Goal: Task Accomplishment & Management: Manage account settings

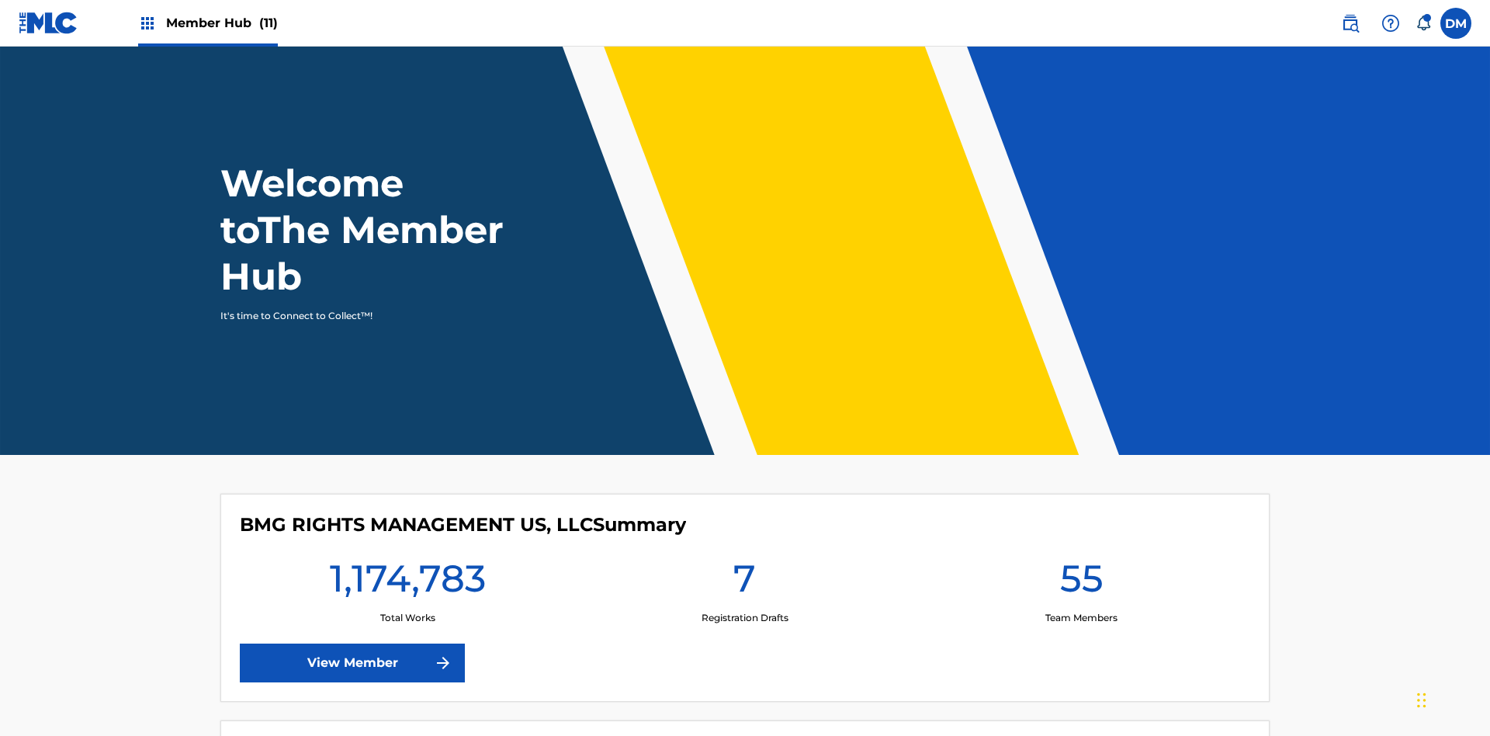
click at [207, 23] on span "Member Hub (11)" at bounding box center [222, 23] width 112 height 18
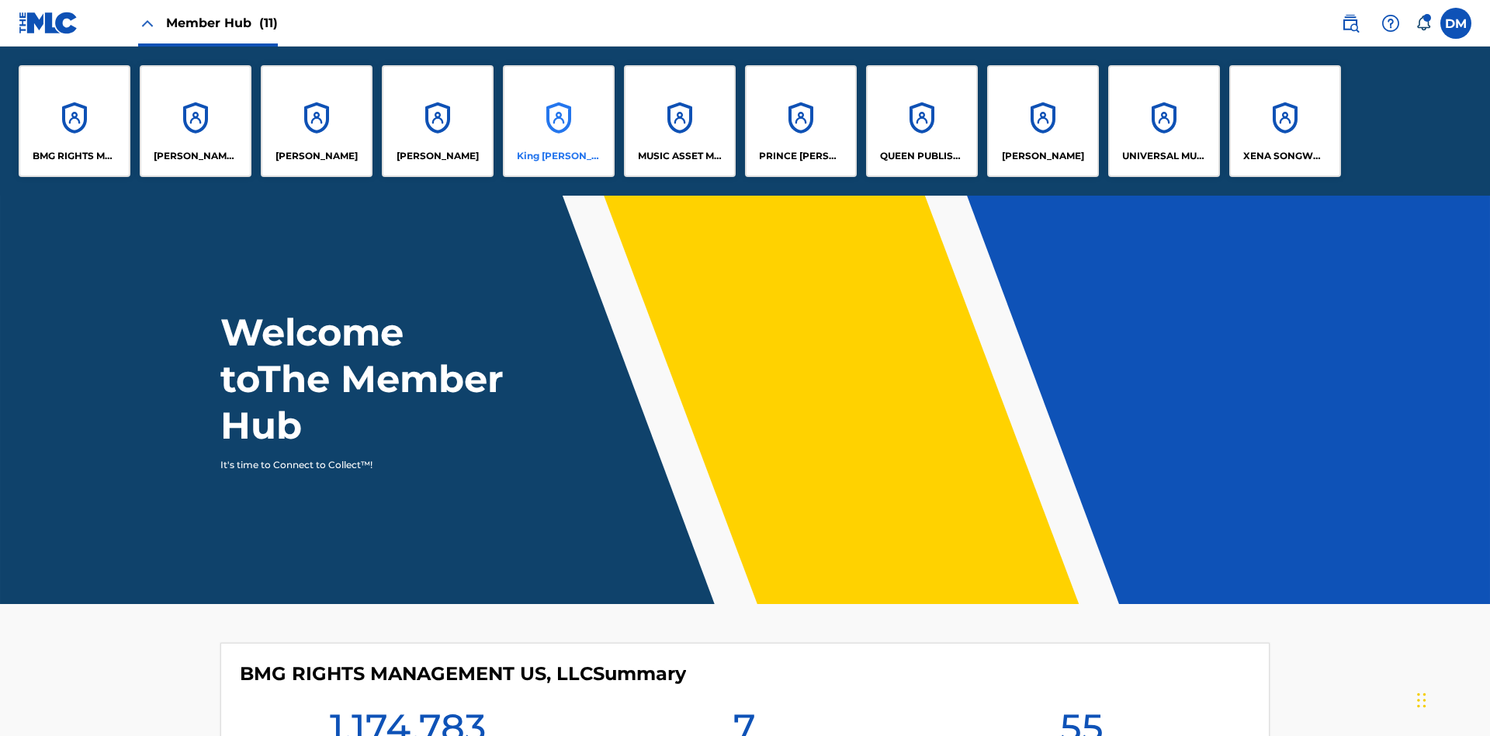
click at [558, 156] on p "King [PERSON_NAME]" at bounding box center [559, 156] width 85 height 14
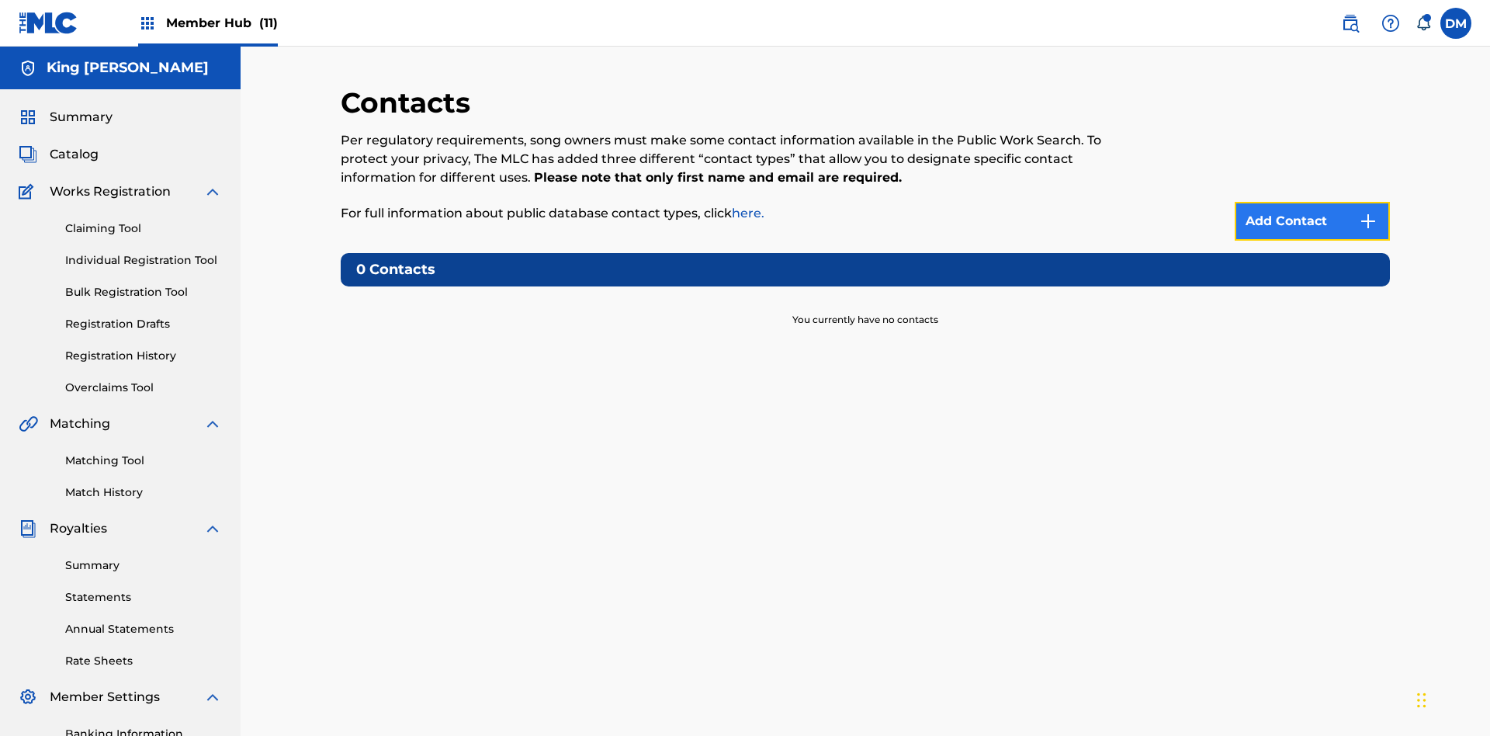
click at [1369, 212] on img at bounding box center [1368, 221] width 19 height 19
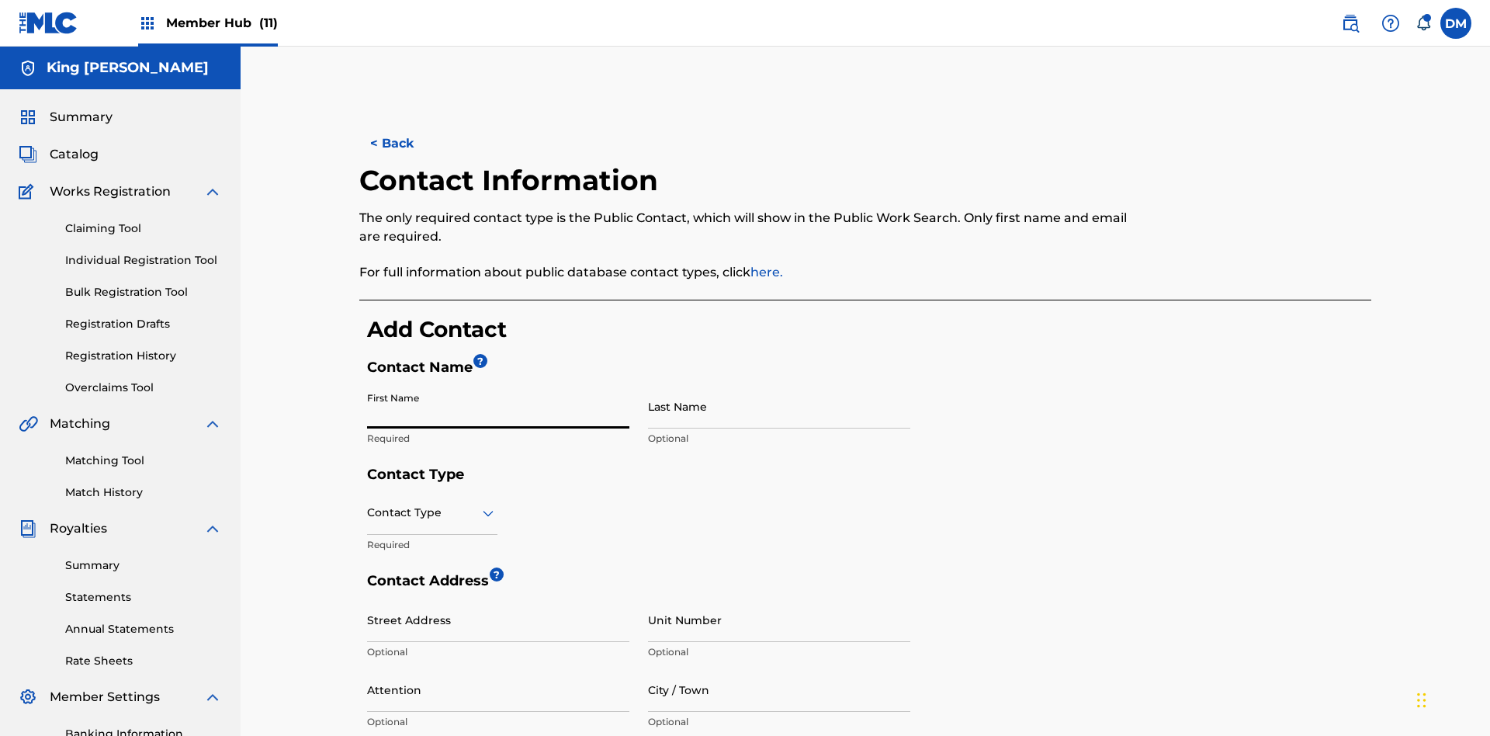
scroll to position [290, 0]
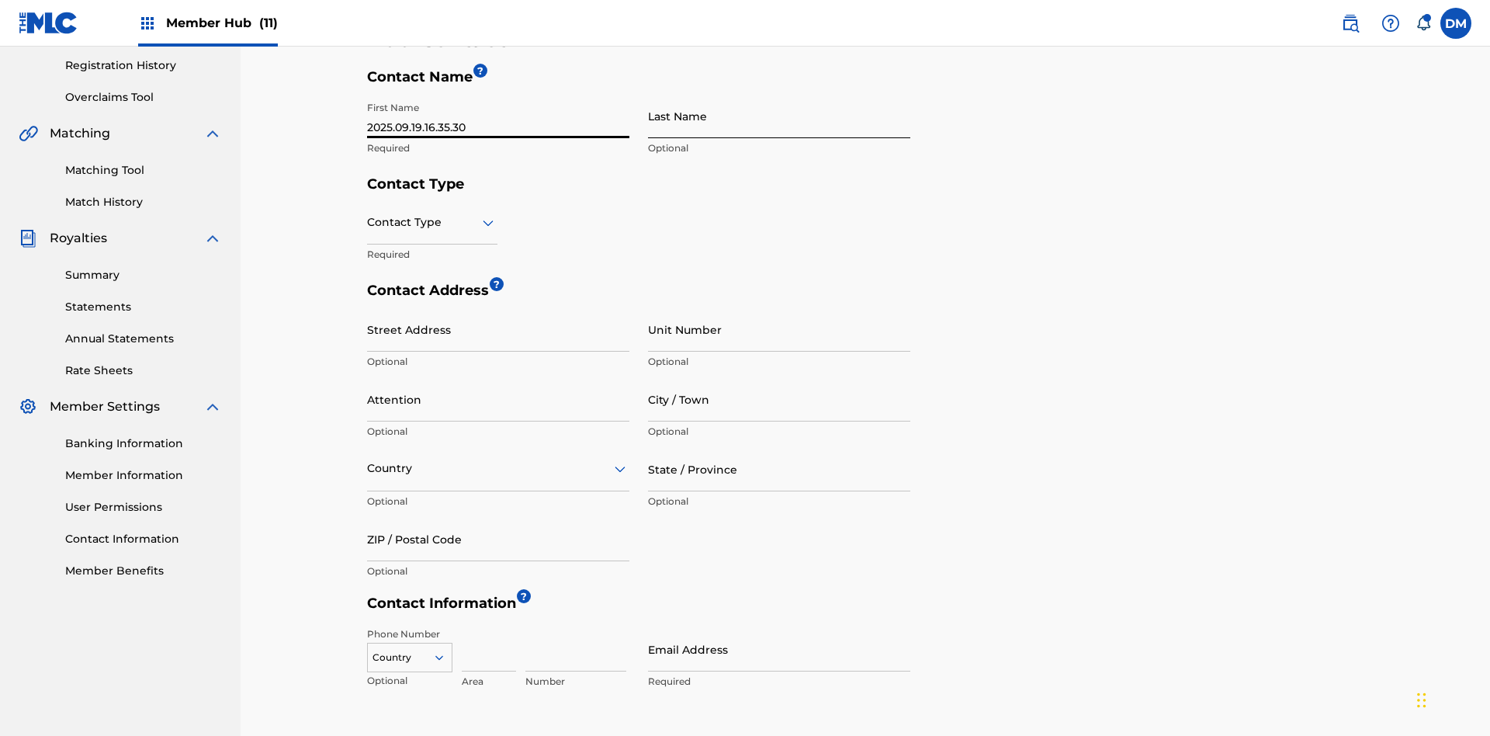
type input "2025.09.19.16.35.30"
click at [779, 116] on input "Last Name" at bounding box center [779, 116] width 262 height 44
type input "2025.09.19.16.35.30"
click at [368, 214] on input "text" at bounding box center [368, 222] width 3 height 16
click at [432, 245] on div "Public" at bounding box center [432, 262] width 129 height 35
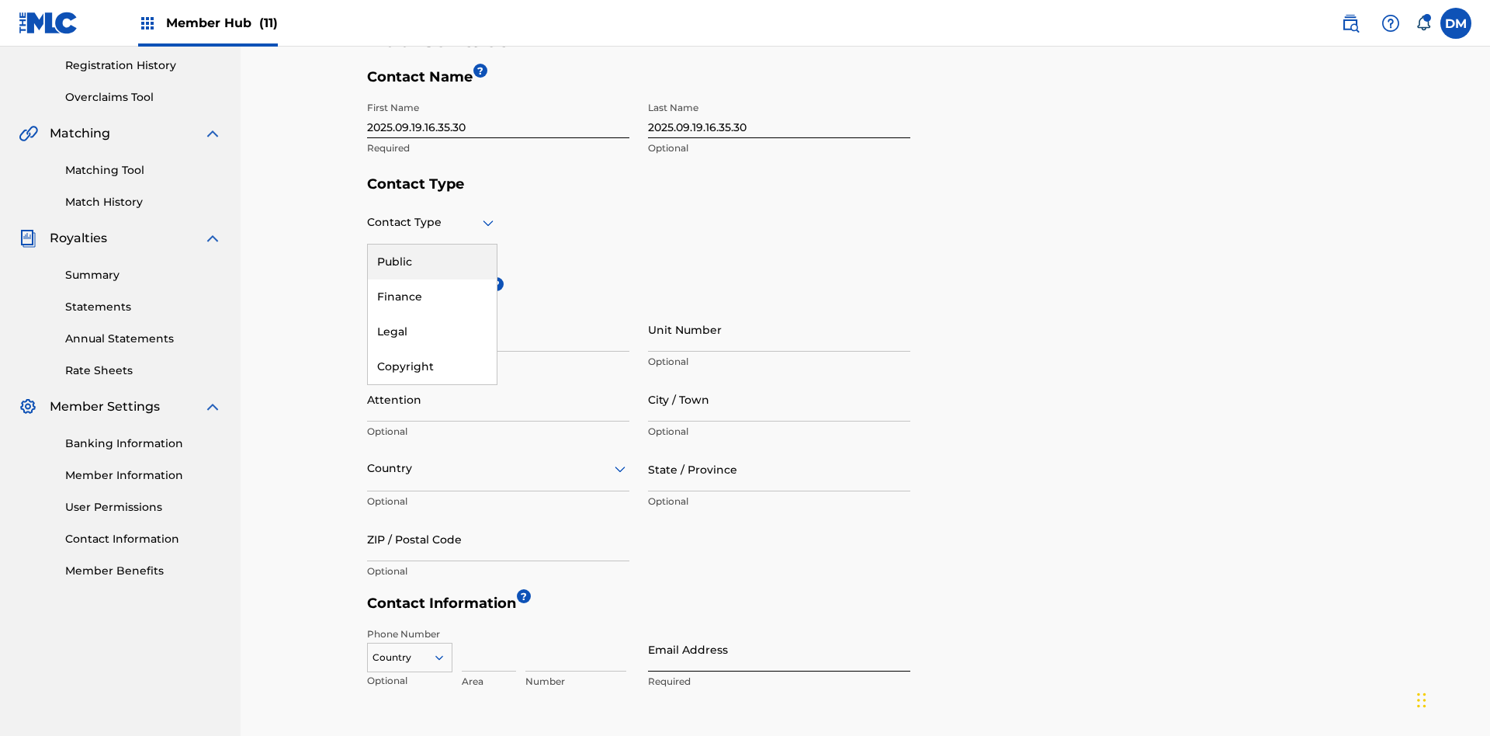
click at [779, 627] on input "Email Address" at bounding box center [779, 649] width 262 height 44
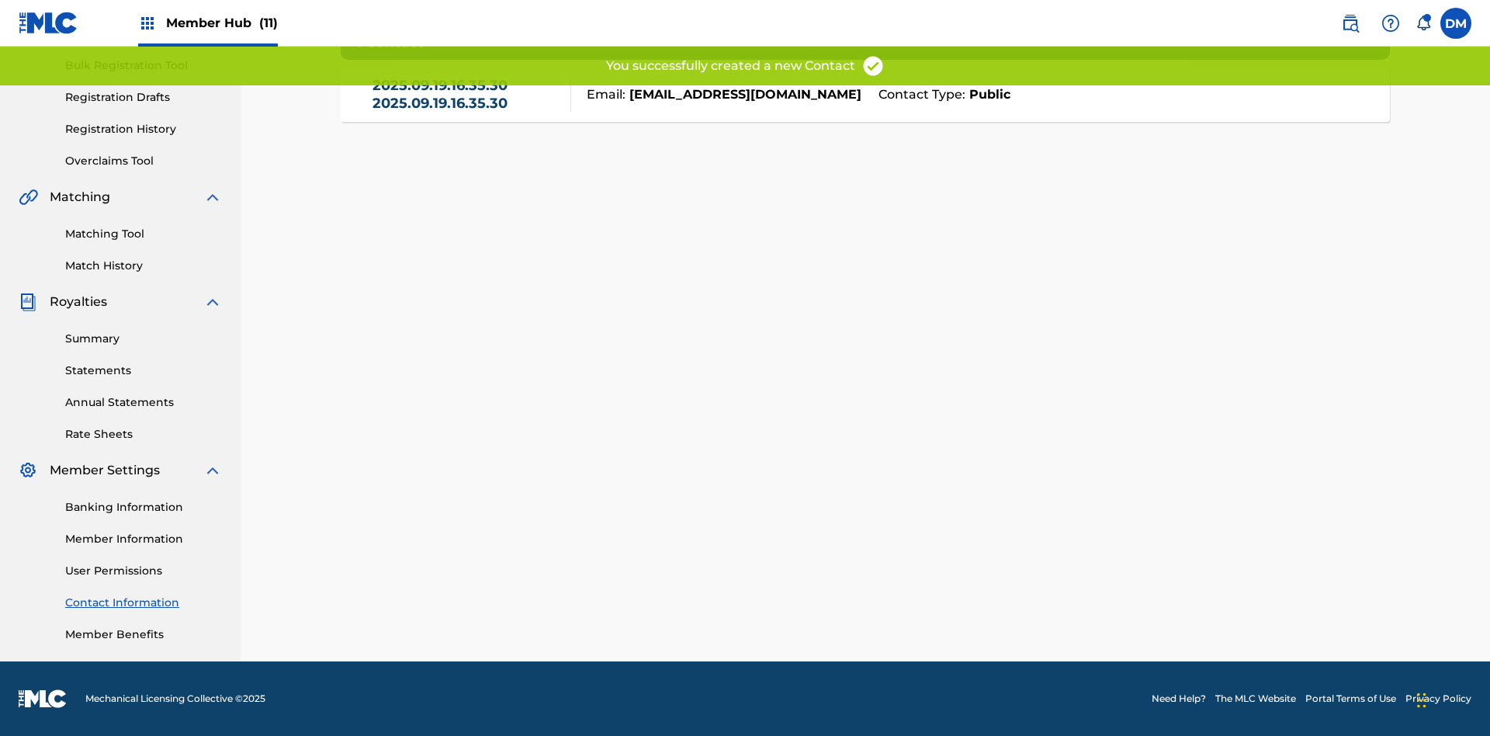
click at [144, 602] on link "Contact Information" at bounding box center [143, 603] width 157 height 16
click at [467, 110] on link "2025.09.19.16.35.30 2025.09.19.16.35.30" at bounding box center [468, 94] width 191 height 35
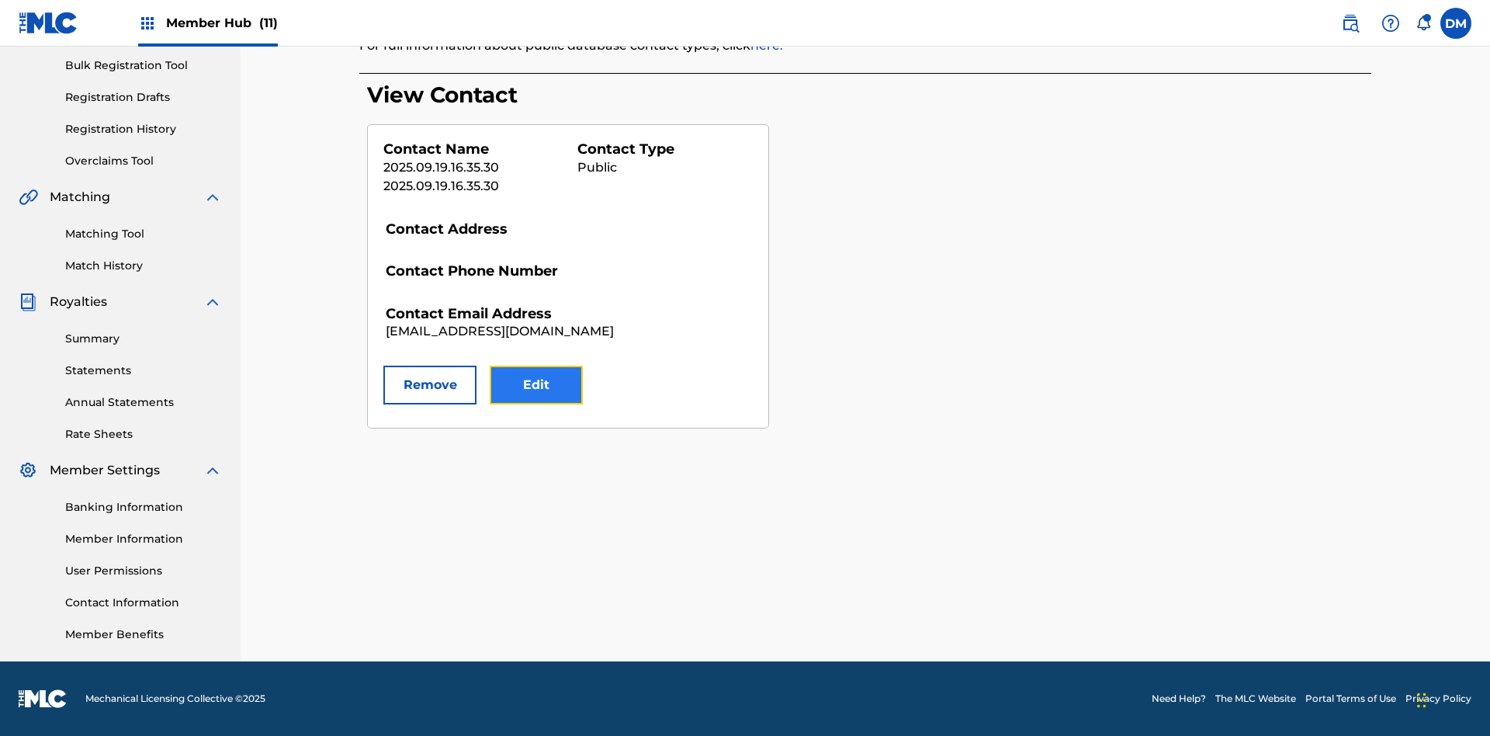
click at [536, 385] on button "Edit" at bounding box center [536, 385] width 93 height 39
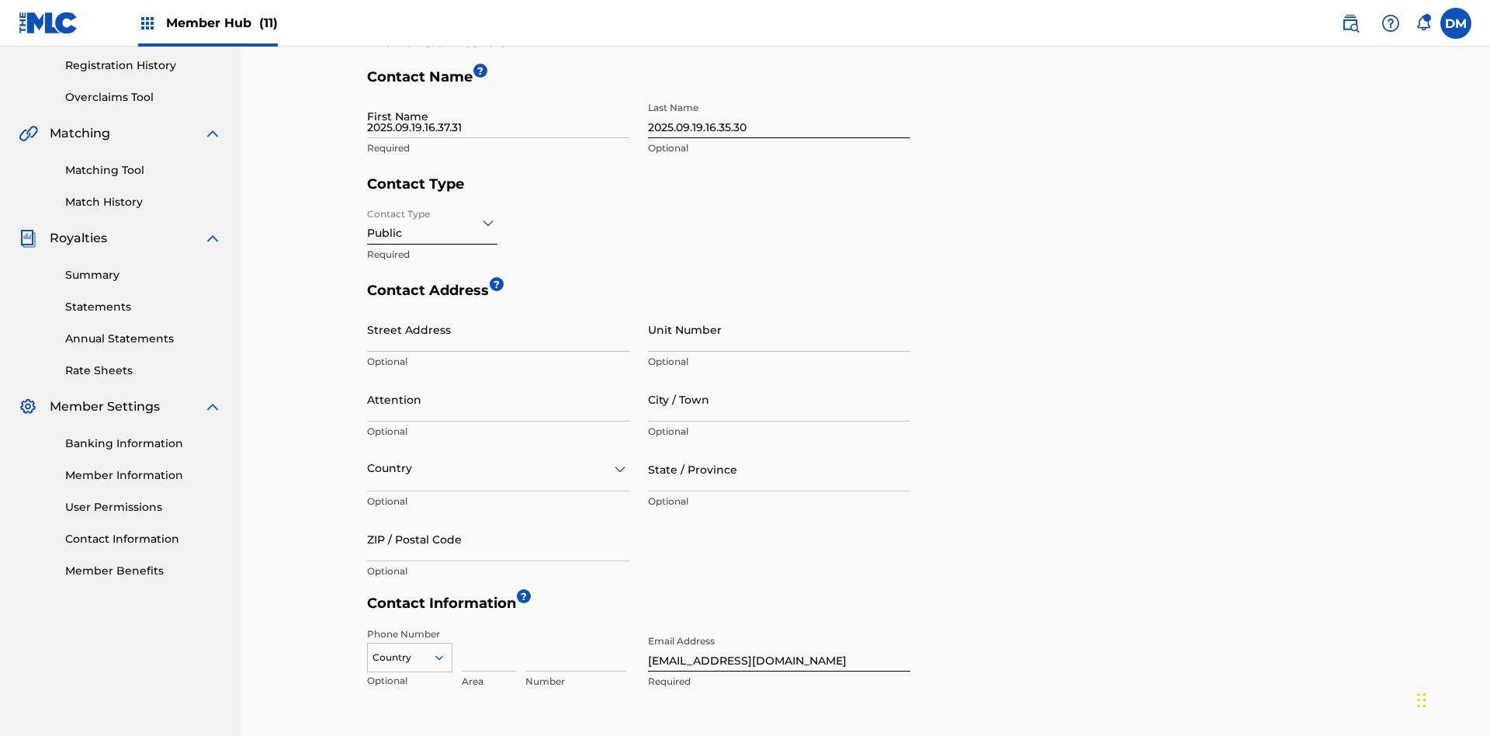
type input "2025.09.19.16.37.31"
click at [779, 116] on input "2025.09.19.16.35.30" at bounding box center [779, 116] width 262 height 44
type input "2025.09.19.16.37.31"
click at [368, 214] on input "Contact Type" at bounding box center [368, 222] width 3 height 16
click at [432, 279] on div "Finance" at bounding box center [432, 296] width 129 height 35
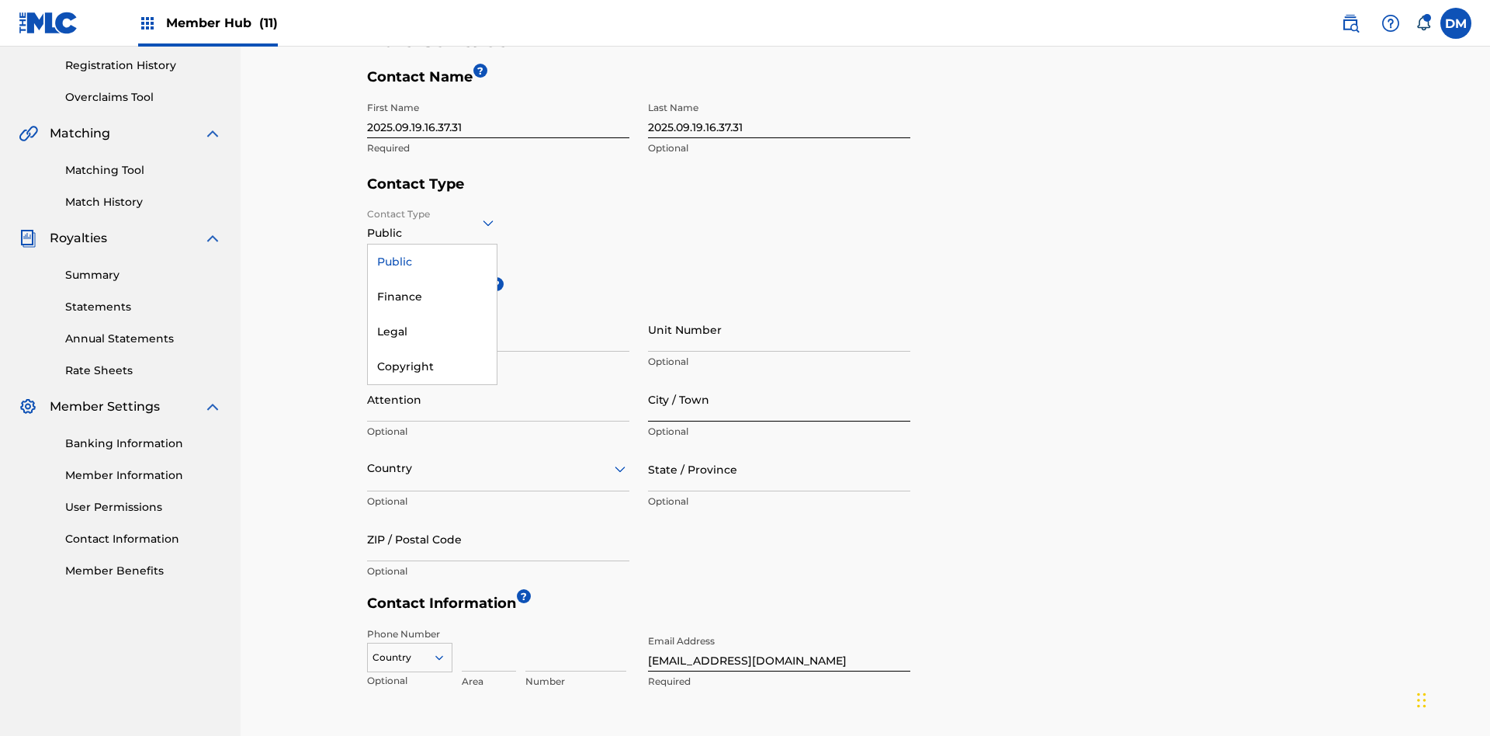
click at [779, 377] on input "City / Town" at bounding box center [779, 399] width 262 height 44
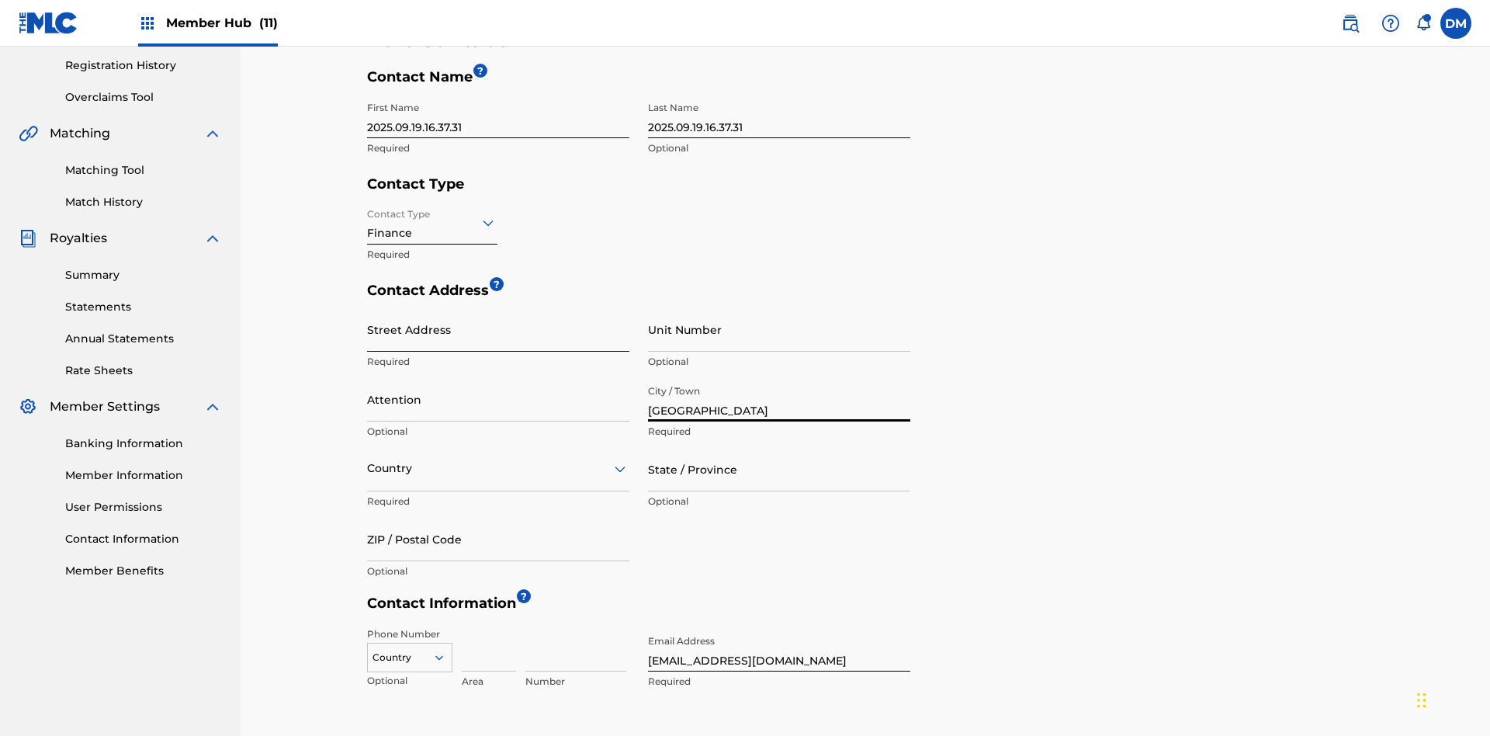
type input "[GEOGRAPHIC_DATA]"
click at [498, 307] on input "Street Address" at bounding box center [498, 329] width 262 height 44
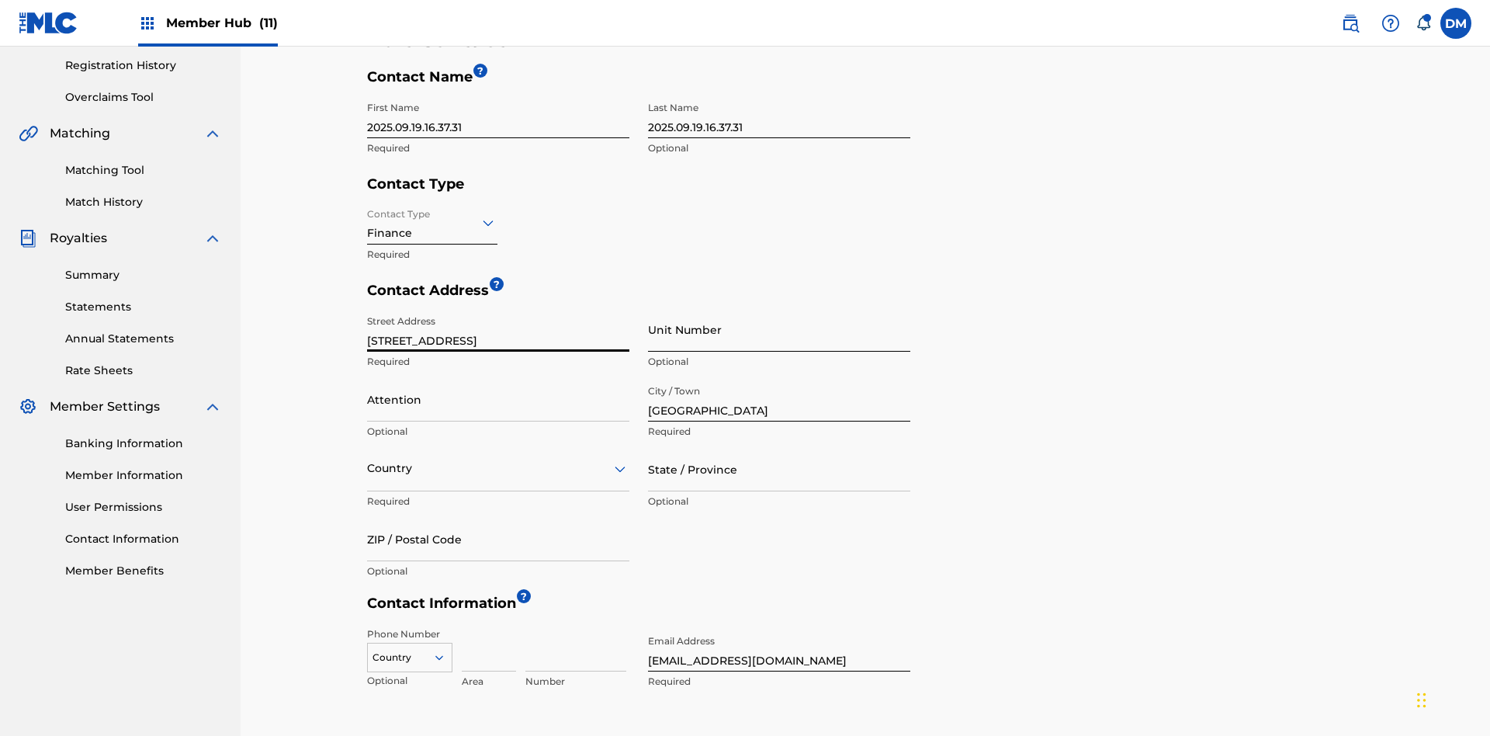
type input "[STREET_ADDRESS]"
click at [779, 307] on input "Unit Number" at bounding box center [779, 329] width 262 height 44
type input "77"
click at [498, 377] on input "Attention" at bounding box center [498, 399] width 262 height 44
type input "[PERSON_NAME]"
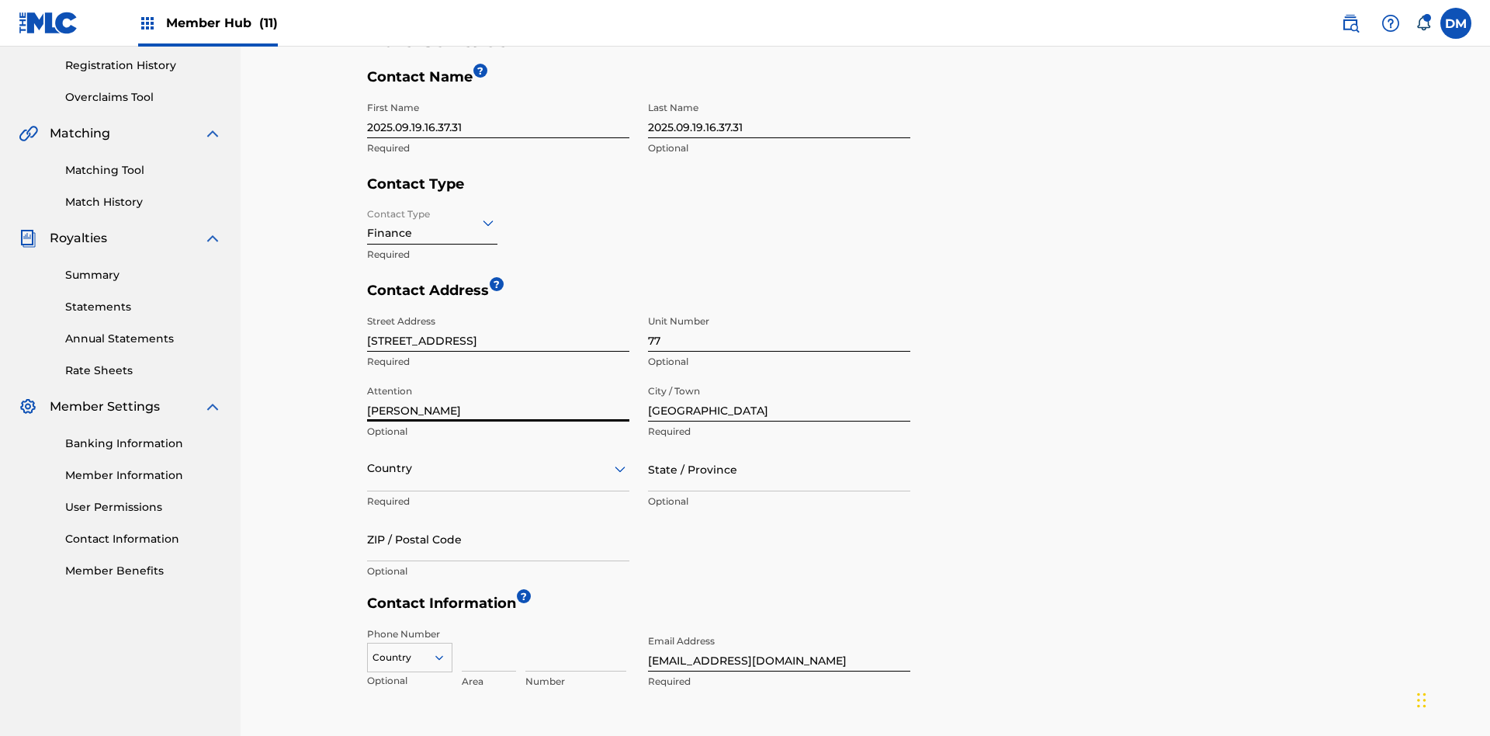
click at [368, 460] on input "text" at bounding box center [368, 468] width 3 height 16
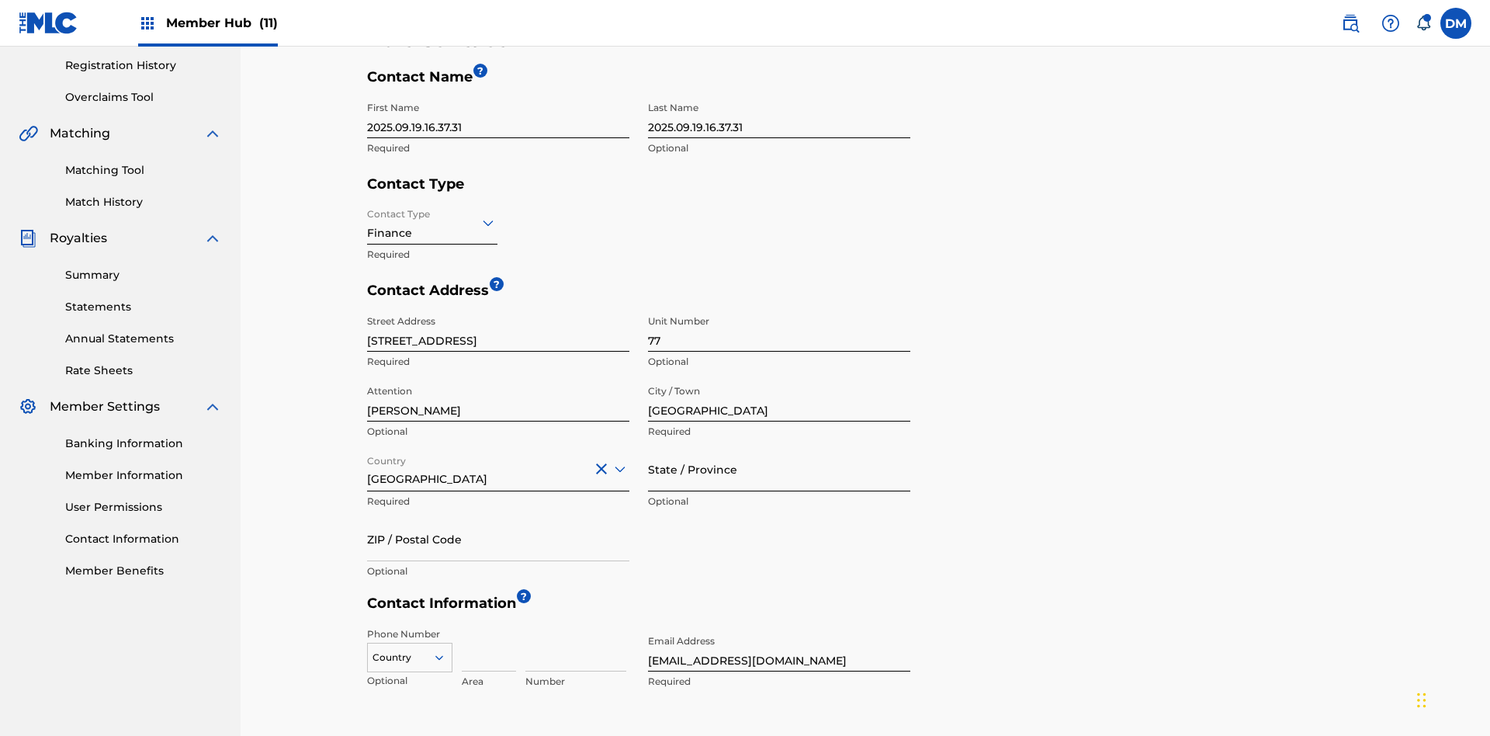
click at [779, 447] on input "State / Province" at bounding box center [779, 469] width 262 height 44
type input "[GEOGRAPHIC_DATA]"
click at [498, 517] on input "ZIP / Postal Code" at bounding box center [498, 539] width 262 height 44
type input "2060"
click at [446, 650] on icon at bounding box center [439, 657] width 14 height 14
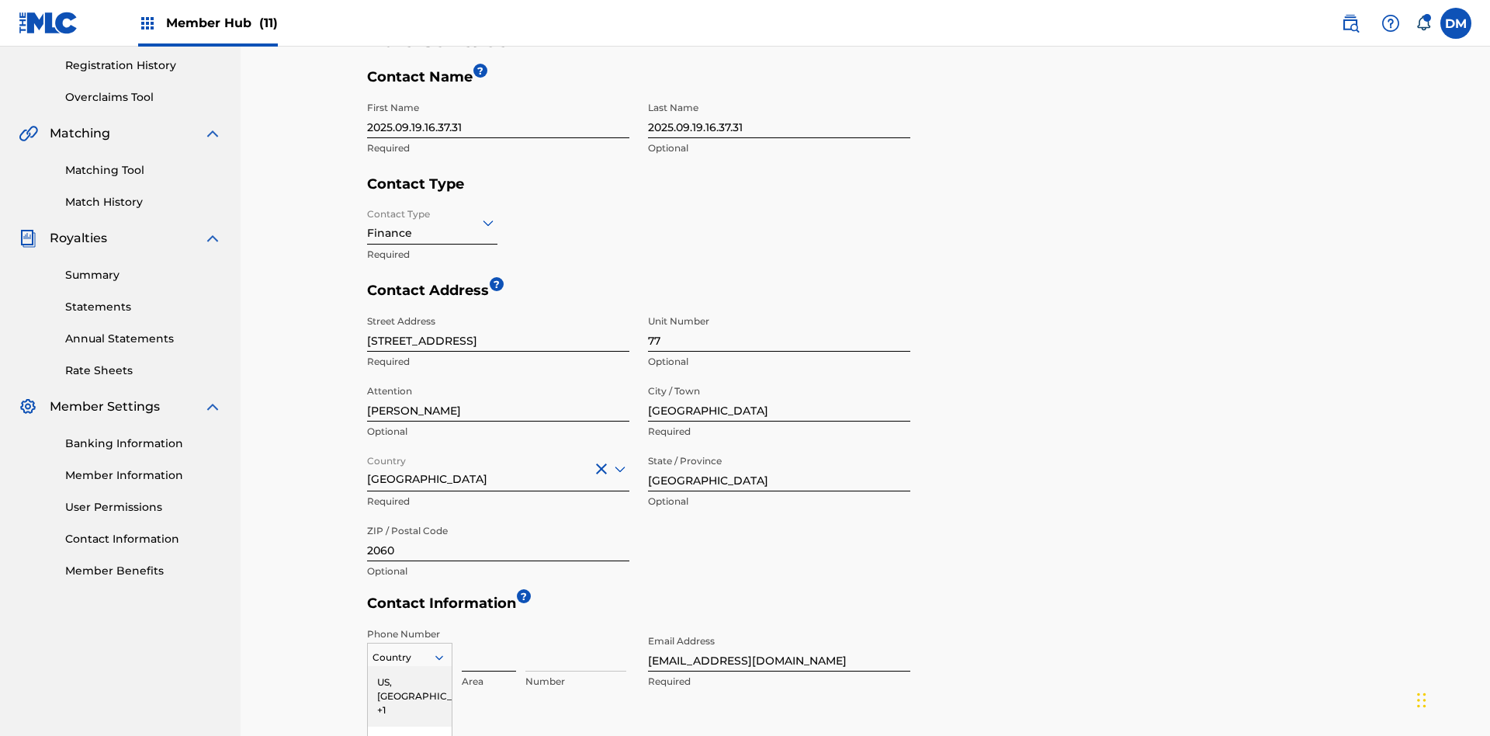
click at [489, 627] on input at bounding box center [489, 649] width 54 height 44
type input "293"
click at [576, 627] on input at bounding box center [576, 649] width 101 height 44
type input "9199000"
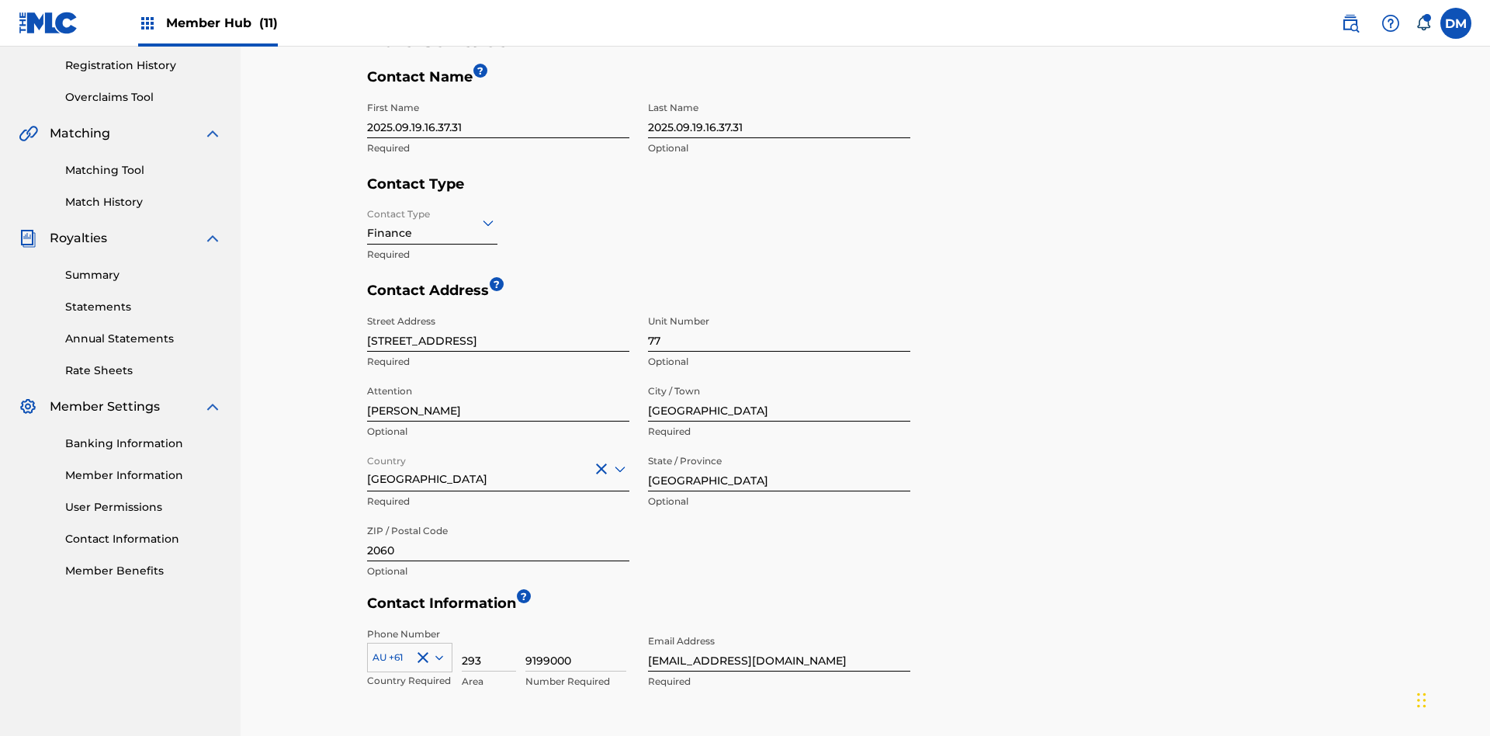
click at [779, 627] on input "[EMAIL_ADDRESS][DOMAIN_NAME]" at bounding box center [779, 649] width 262 height 44
type input "[EMAIL_ADDRESS][DOMAIN_NAME]"
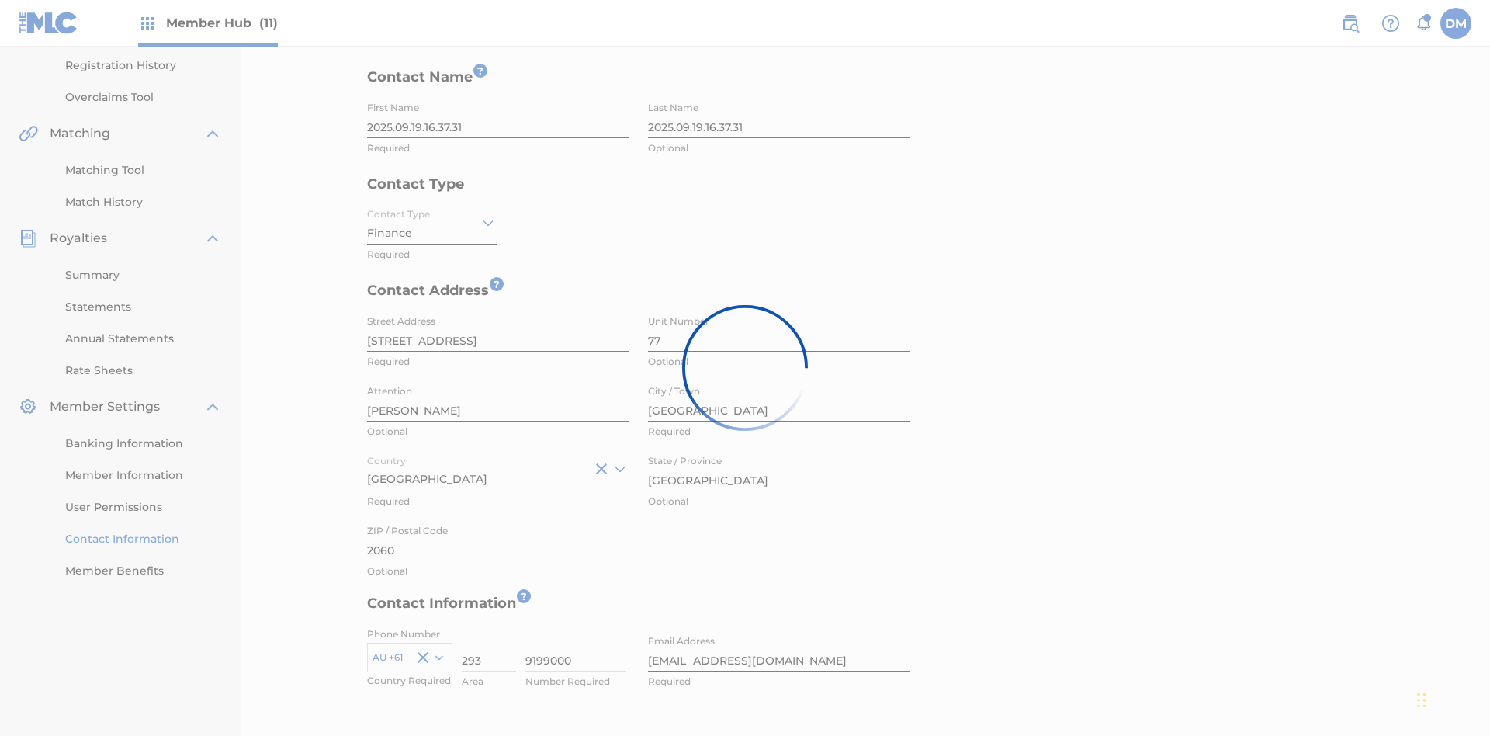
click at [144, 547] on link "Contact Information" at bounding box center [143, 539] width 157 height 16
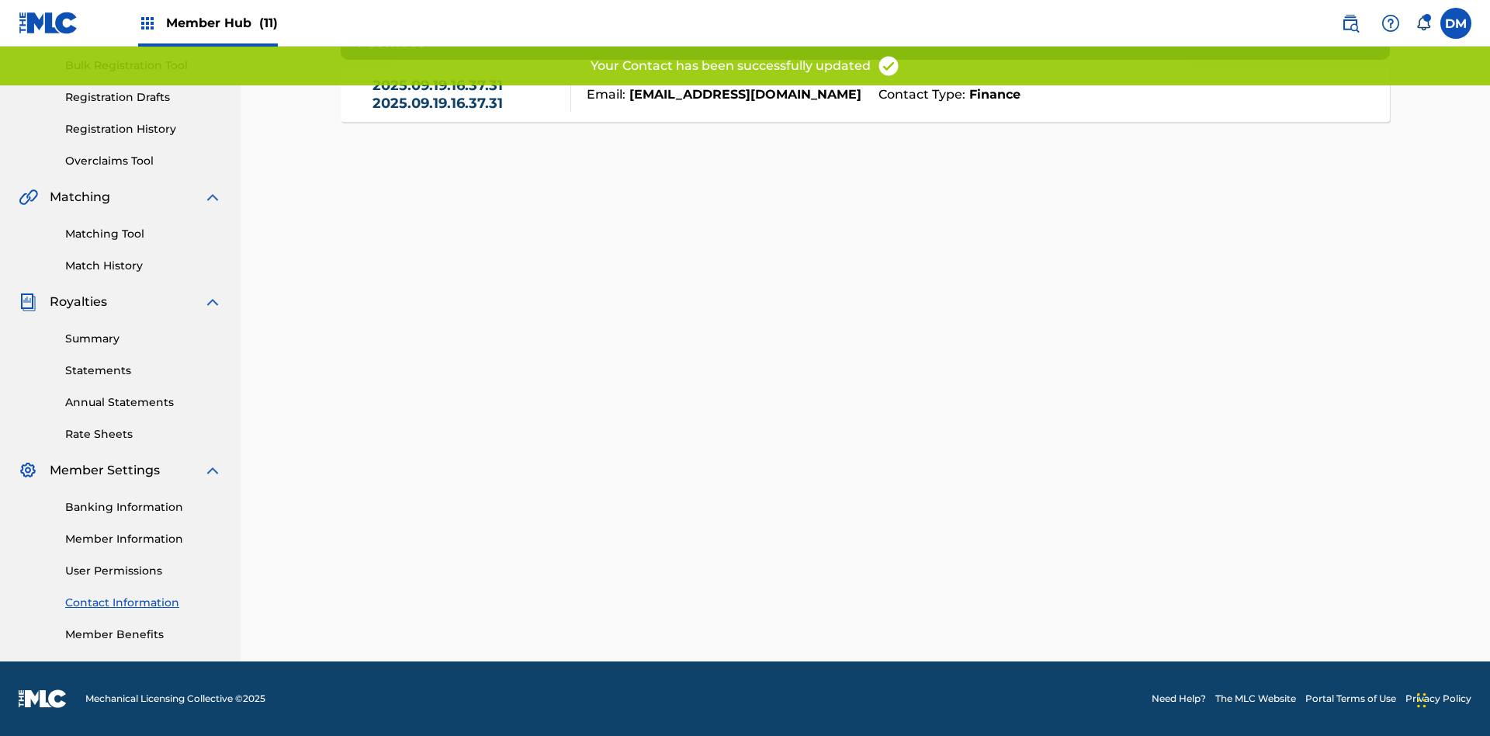
click at [467, 110] on link "2025.09.19.16.37.31 2025.09.19.16.37.31" at bounding box center [468, 94] width 191 height 35
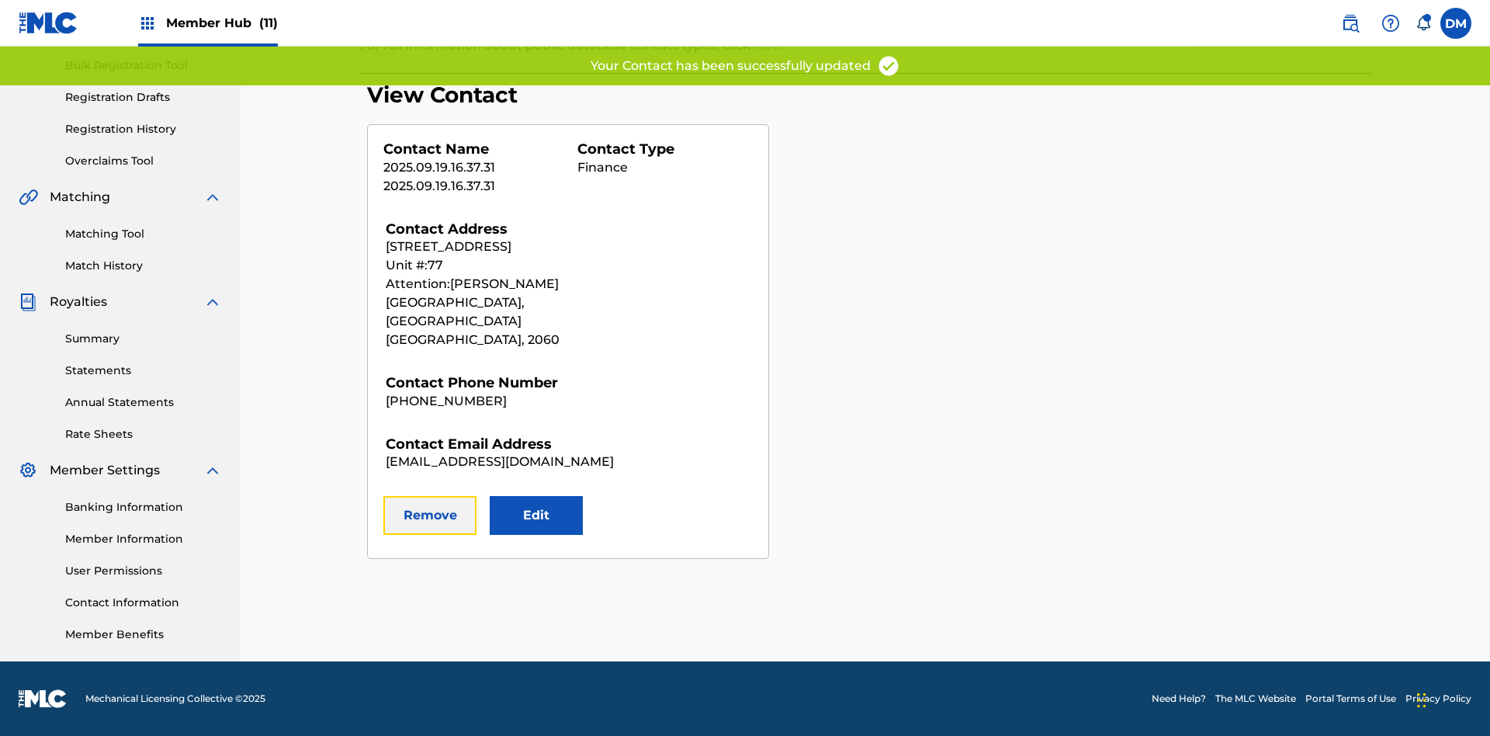
click at [430, 497] on button "Remove" at bounding box center [429, 515] width 93 height 39
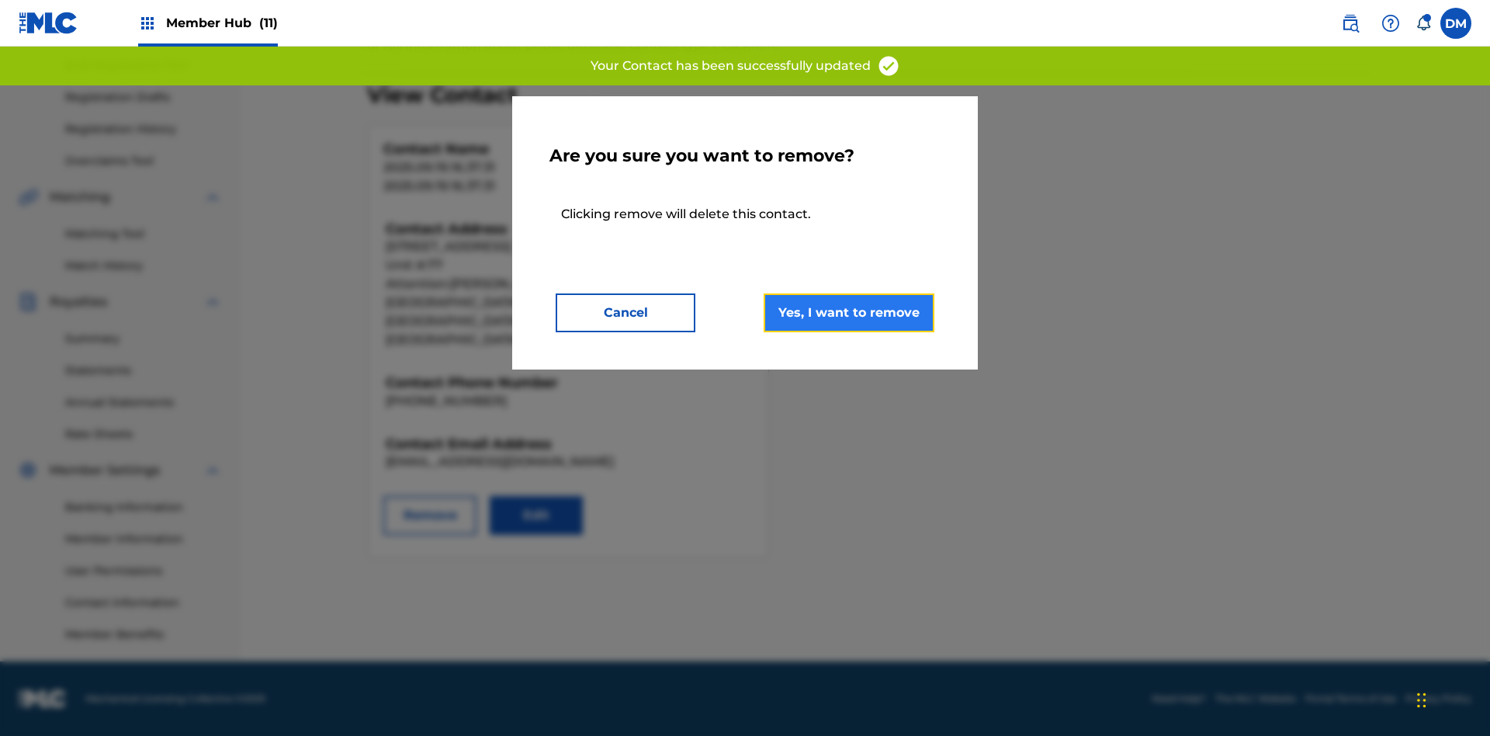
click at [849, 312] on button "Yes, I want to remove" at bounding box center [849, 312] width 171 height 39
